Goal: Check status: Check status

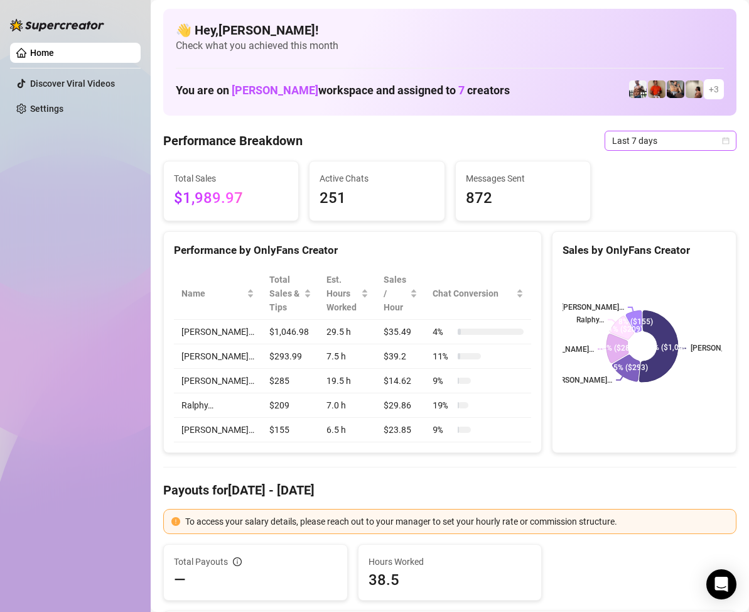
click at [723, 138] on icon "calendar" at bounding box center [726, 140] width 7 height 7
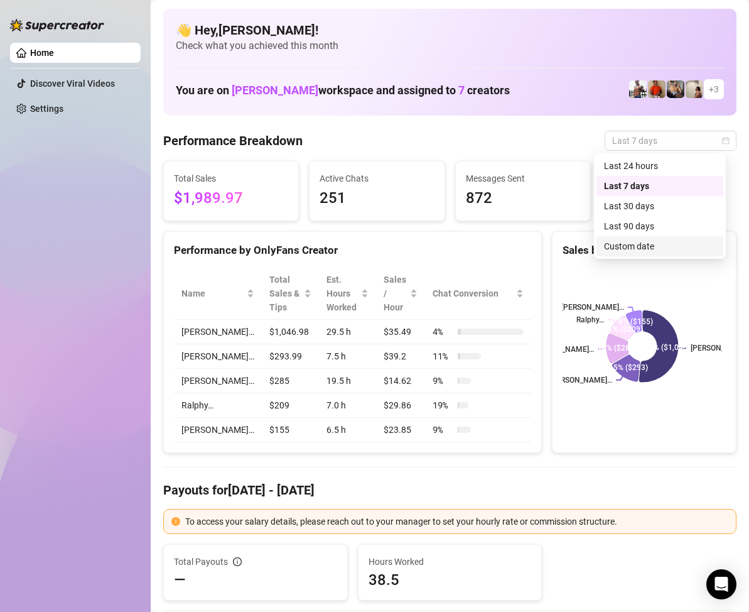
click at [643, 243] on div "Custom date" at bounding box center [660, 246] width 112 height 14
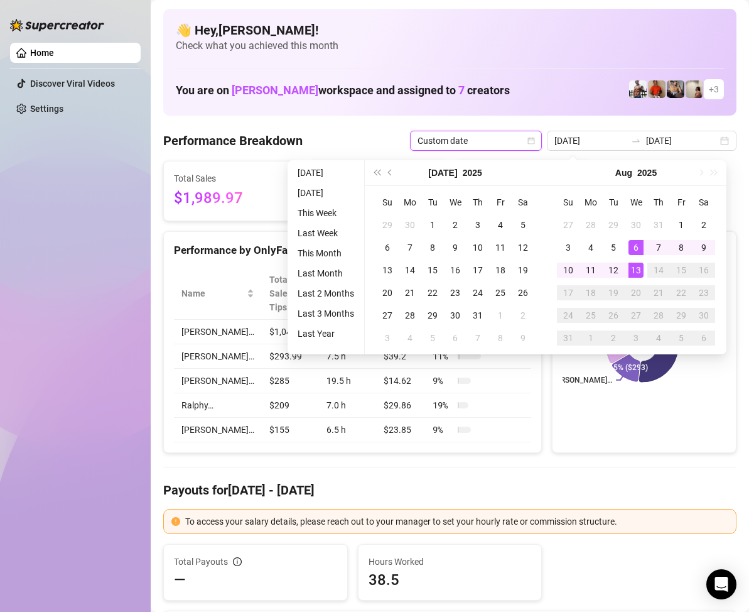
type input "[DATE]"
click at [637, 270] on div "13" at bounding box center [636, 270] width 15 height 15
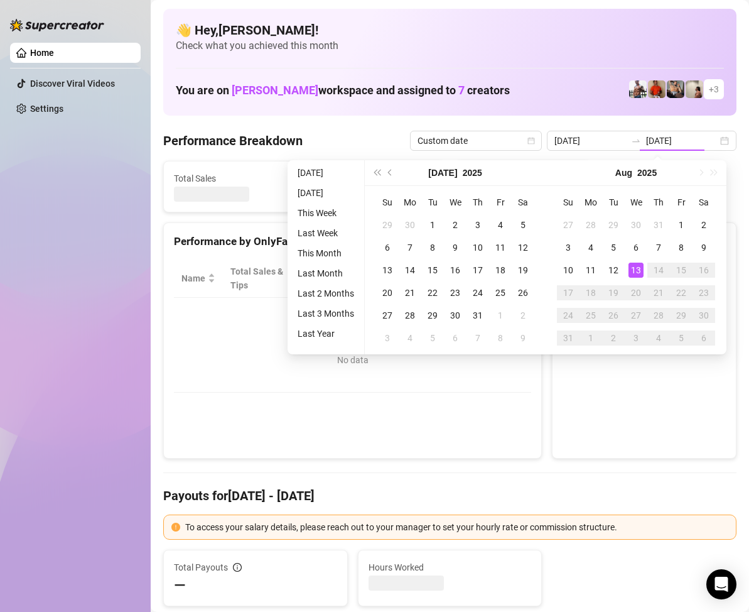
type input "[DATE]"
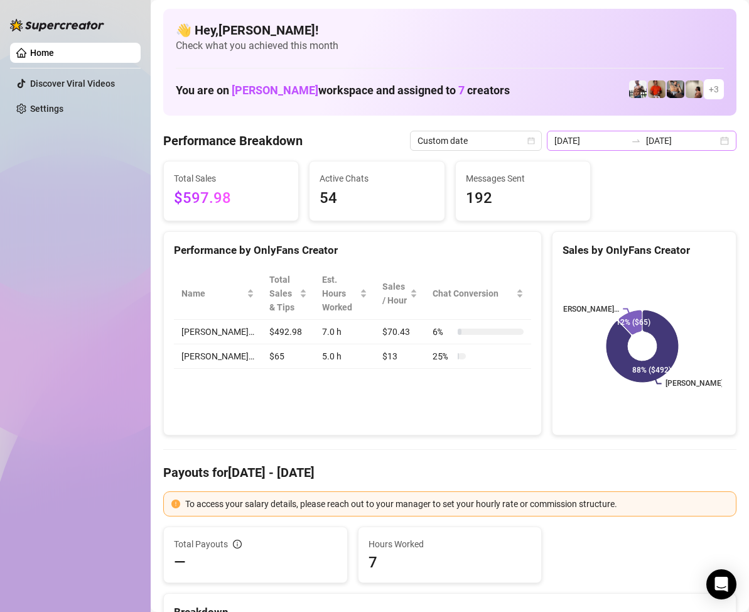
click at [715, 144] on div "[DATE] [DATE]" at bounding box center [642, 141] width 190 height 20
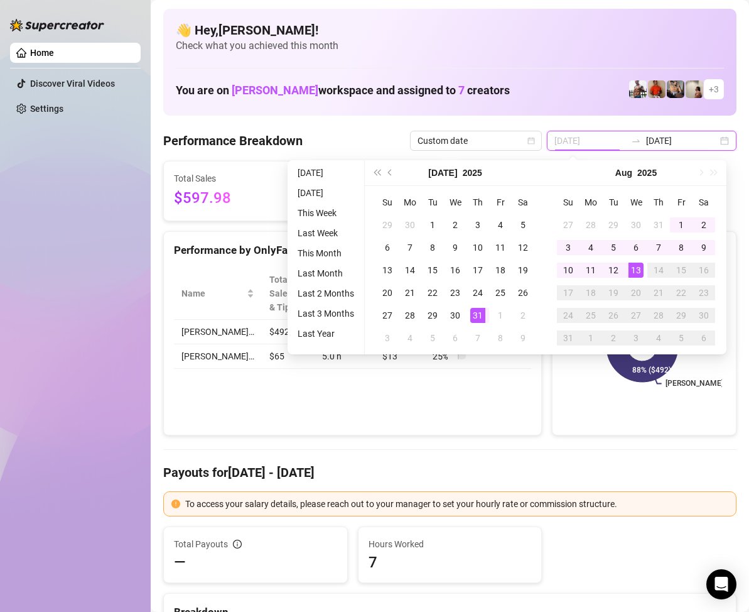
type input "[DATE]"
click at [476, 313] on div "31" at bounding box center [478, 315] width 15 height 15
type input "[DATE]"
click at [615, 269] on div "12" at bounding box center [613, 270] width 15 height 15
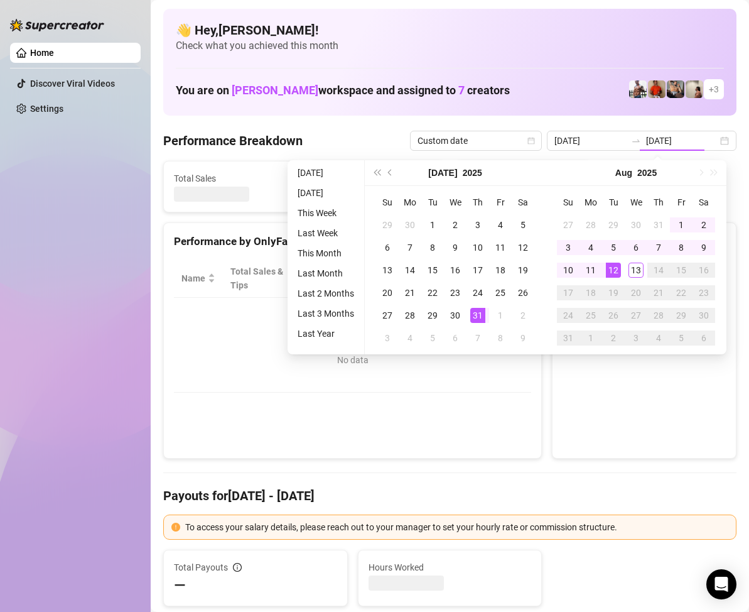
type input "[DATE]"
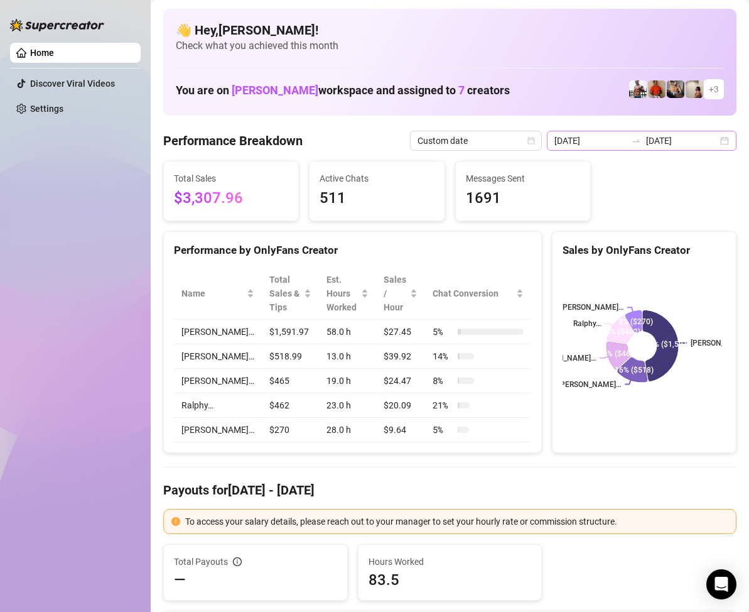
click at [714, 146] on div "[DATE] [DATE]" at bounding box center [642, 141] width 190 height 20
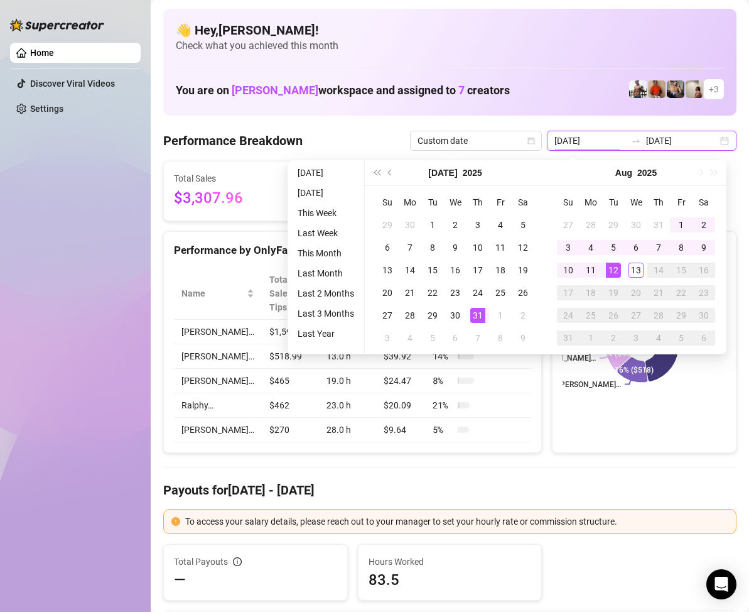
click at [715, 146] on div "[DATE] [DATE]" at bounding box center [642, 141] width 190 height 20
type input "[DATE]"
click at [476, 315] on div "31" at bounding box center [478, 315] width 15 height 15
type input "[DATE]"
click at [640, 273] on div "13" at bounding box center [636, 270] width 15 height 15
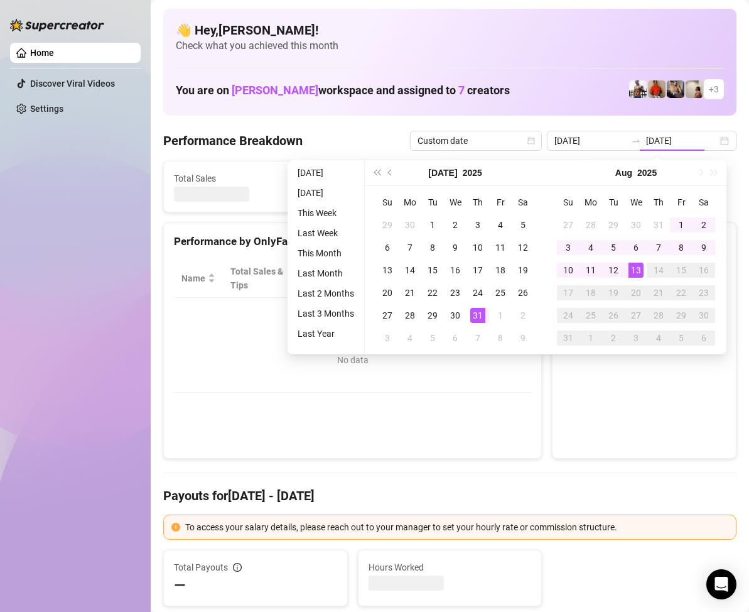
type input "[DATE]"
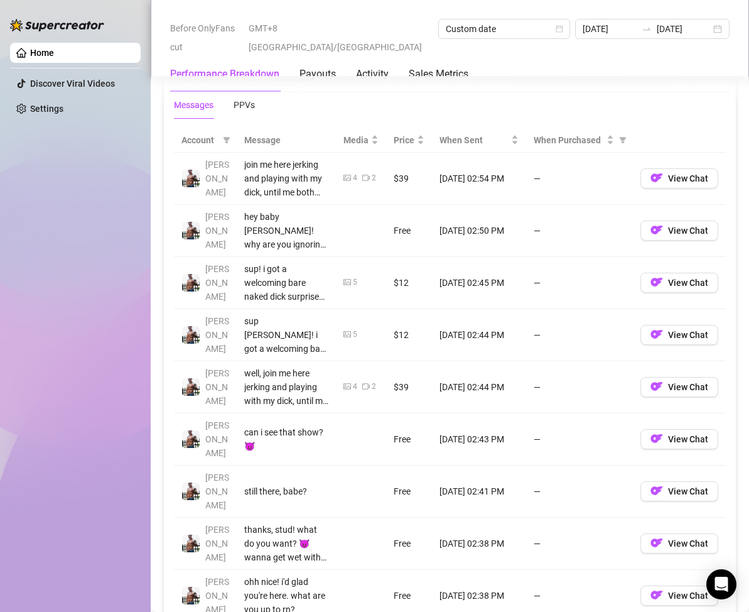
scroll to position [898, 0]
